Goal: Browse casually

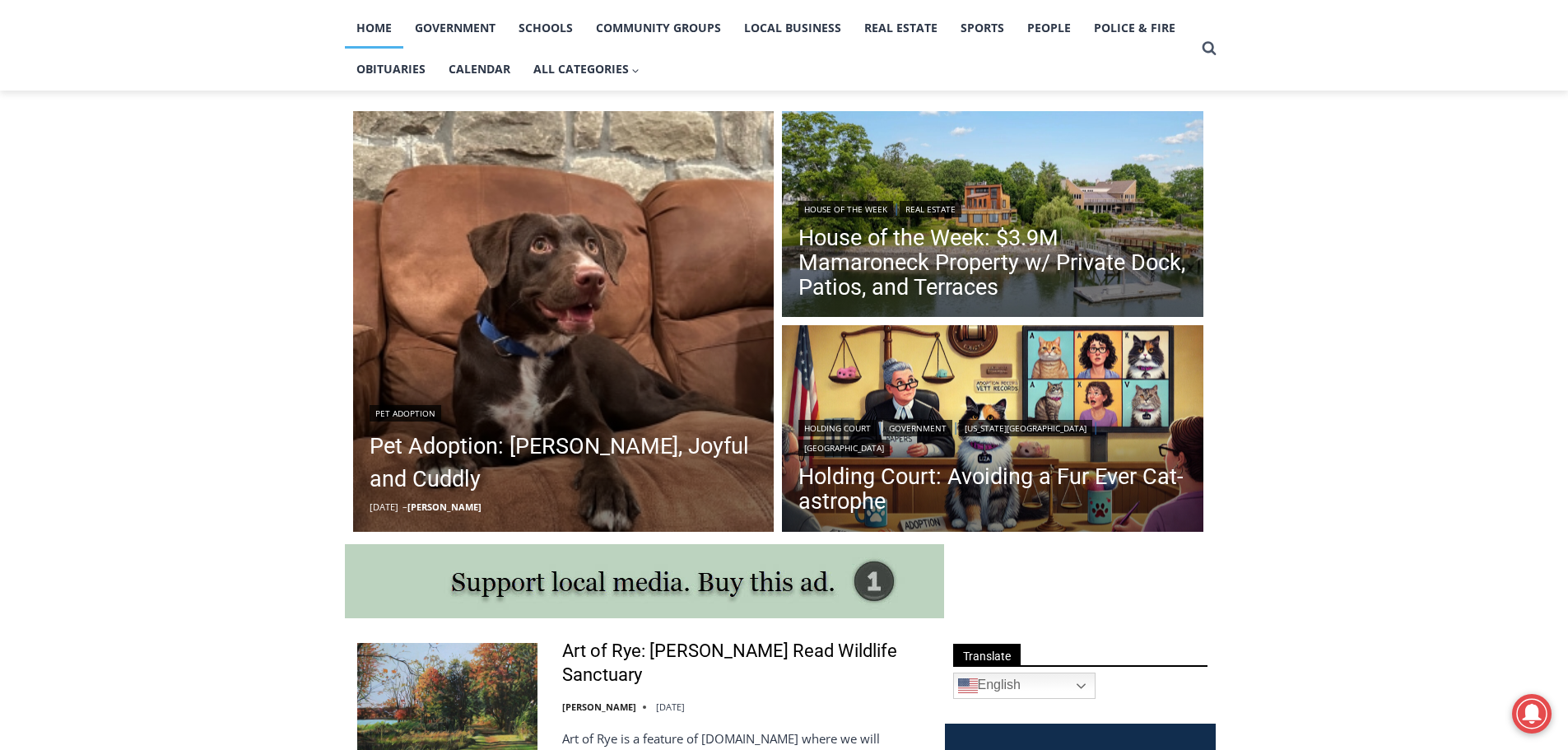
scroll to position [430, 0]
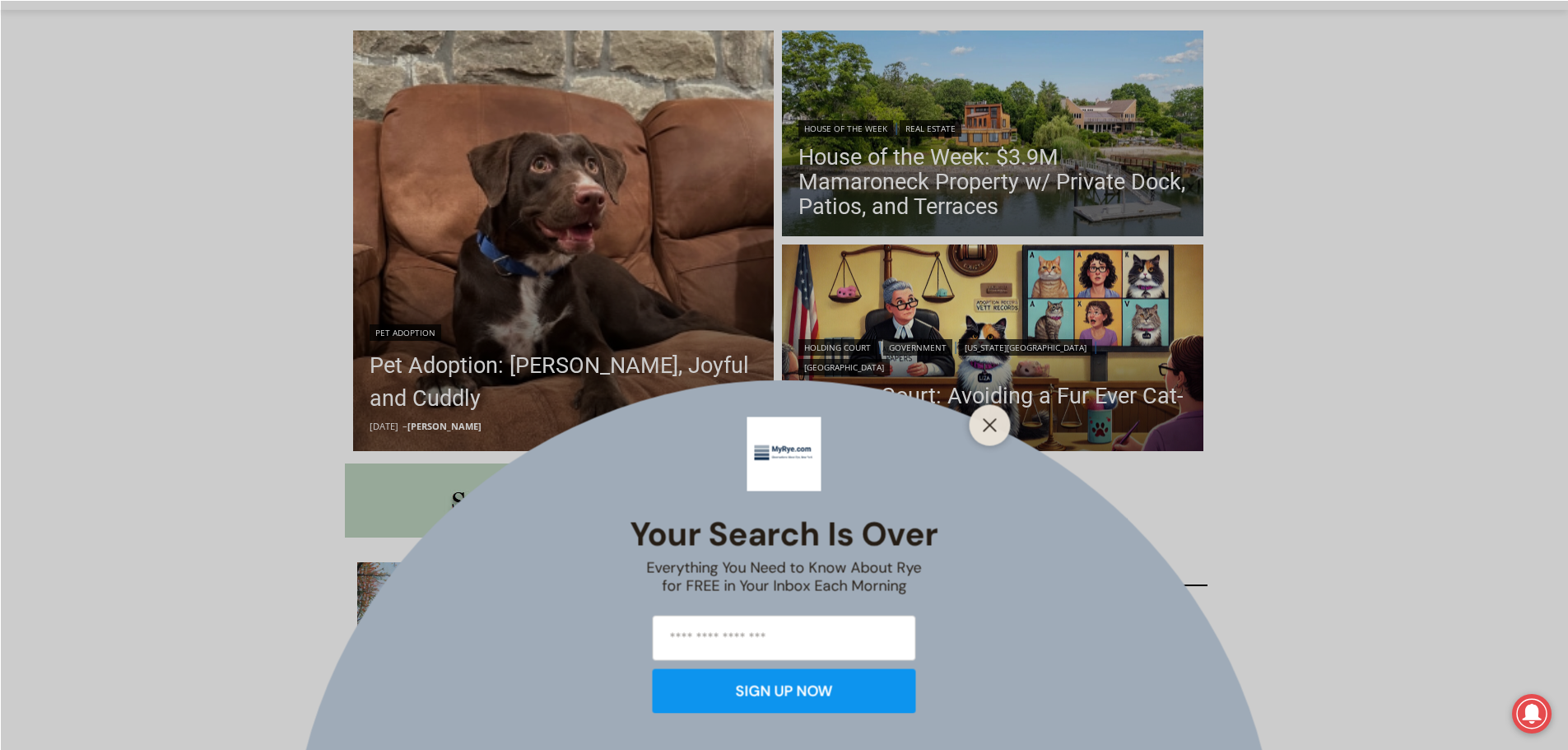
click at [638, 277] on div "Your Search is Over Everything You Need to Know About Rye for FREE in Your Inbo…" at bounding box center [784, 375] width 1568 height 750
click at [993, 421] on line "Close" at bounding box center [989, 424] width 11 height 11
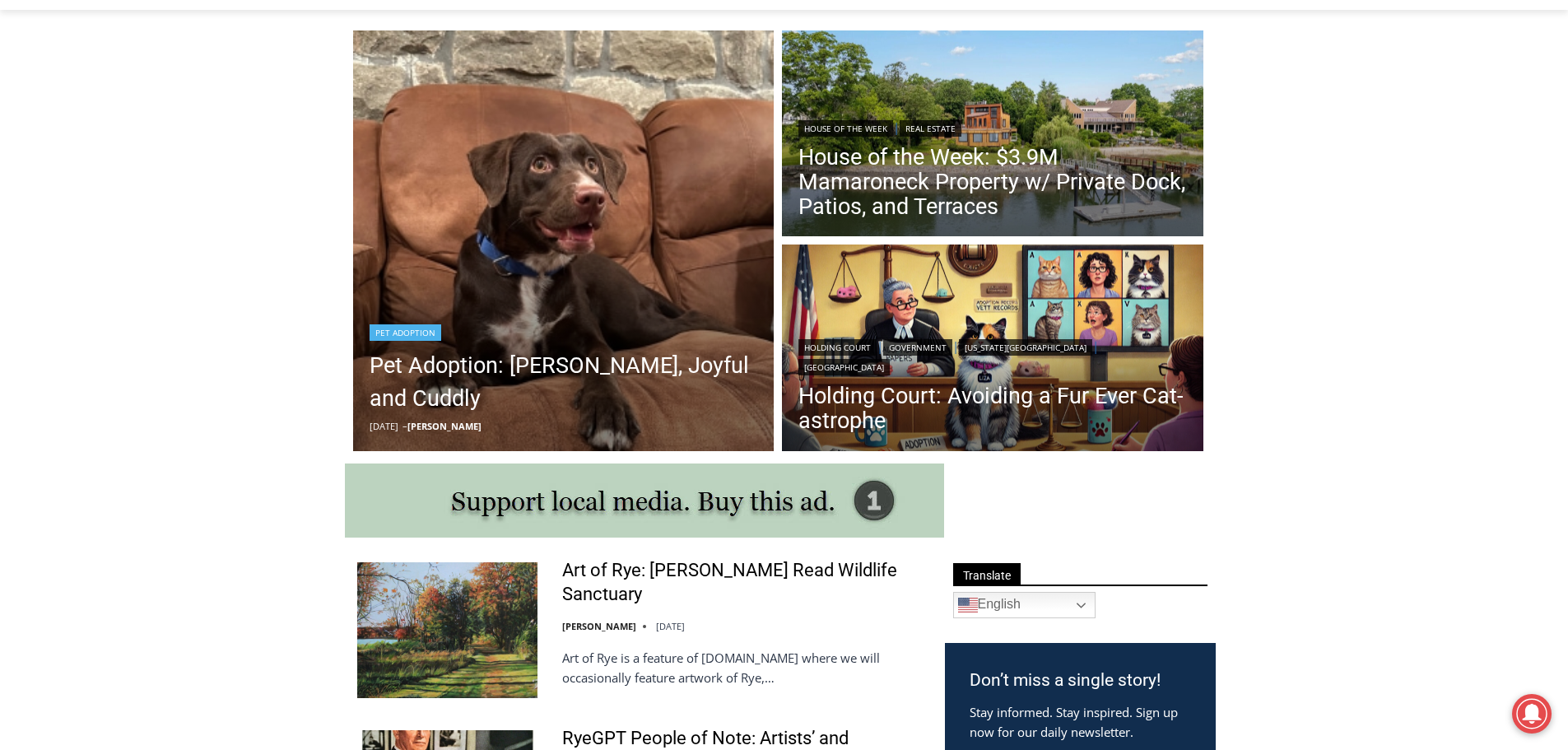
click at [591, 307] on img "Read More Pet Adoption: Ella, Joyful and Cuddly" at bounding box center [564, 241] width 422 height 422
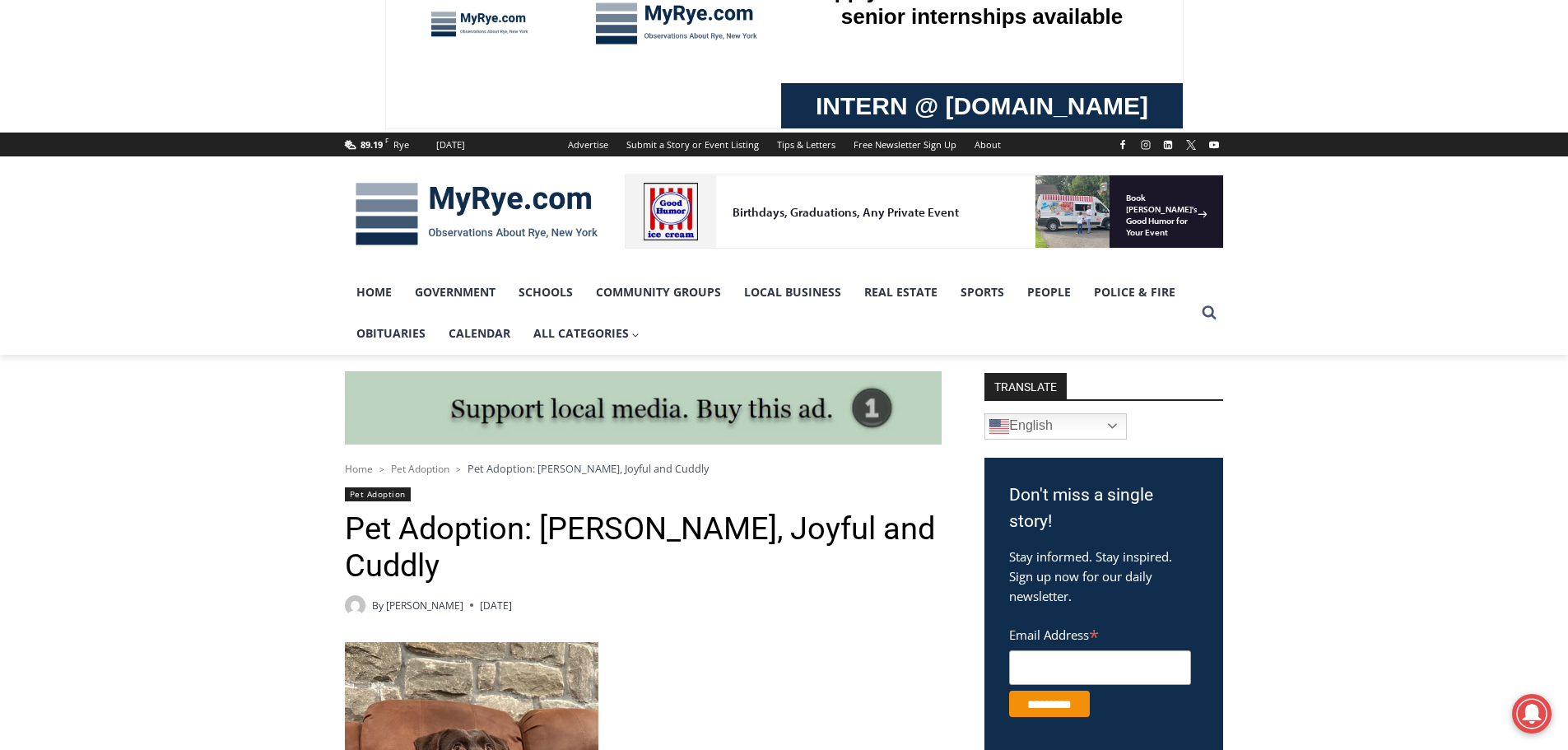
scroll to position [89, 0]
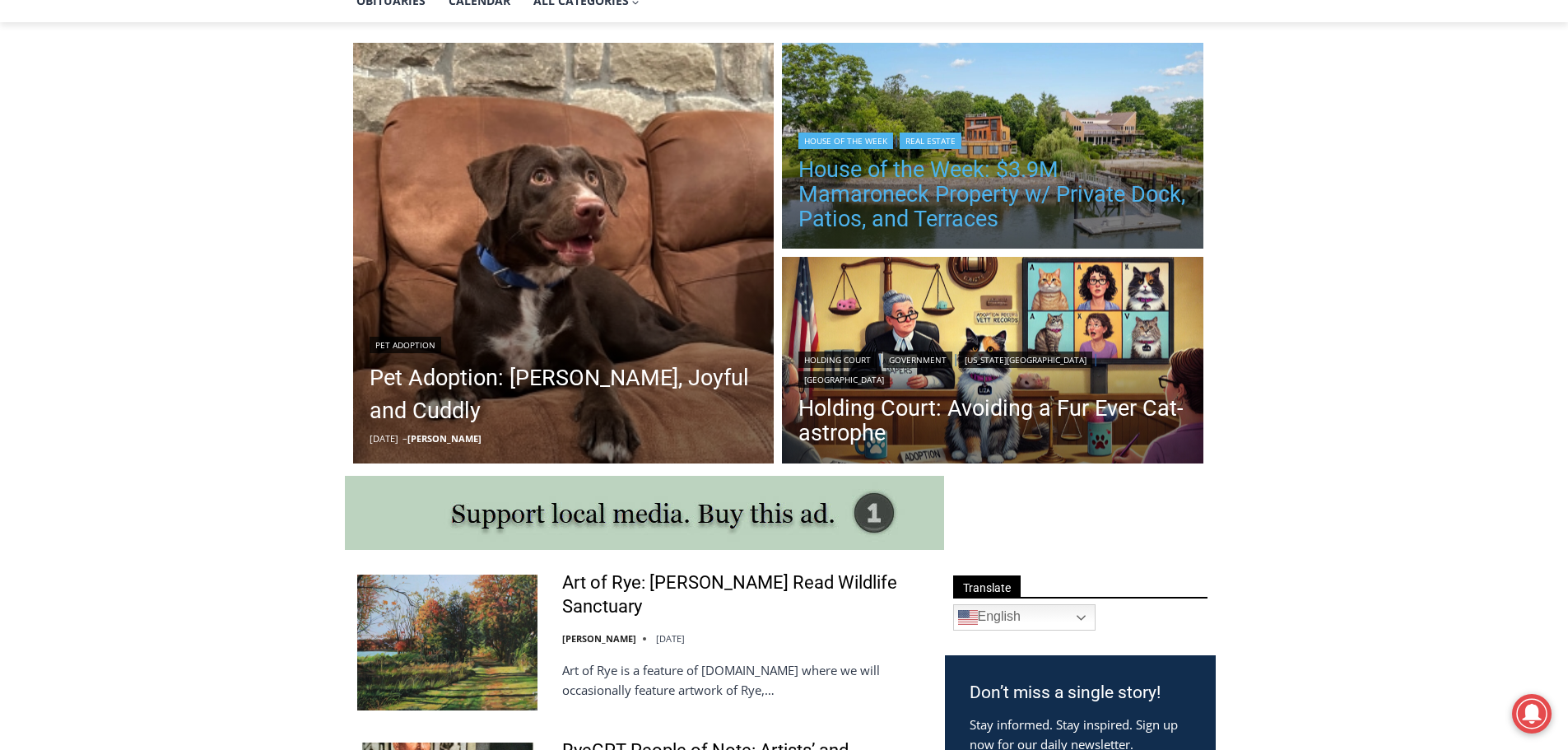
click at [1041, 173] on link "House of the Week: $3.9M Mamaroneck Property w/ Private Dock, Patios, and Terra…" at bounding box center [993, 194] width 389 height 74
